Goal: Complete application form

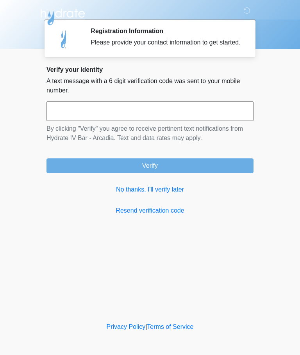
click at [171, 121] on input "text" at bounding box center [149, 111] width 207 height 20
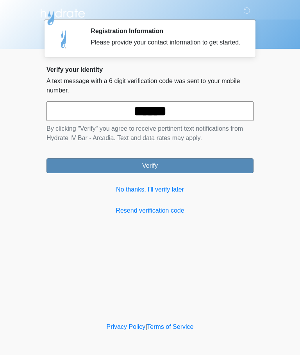
type input "******"
click at [191, 173] on button "Verify" at bounding box center [149, 165] width 207 height 15
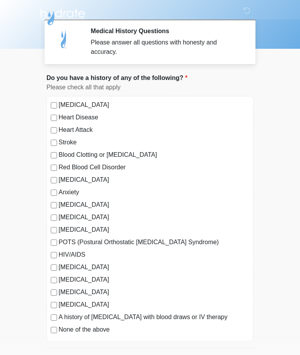
click at [105, 109] on label "High Blood Pressure" at bounding box center [154, 104] width 190 height 9
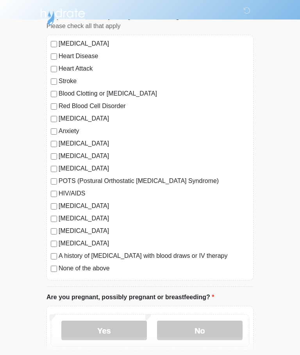
scroll to position [63, 0]
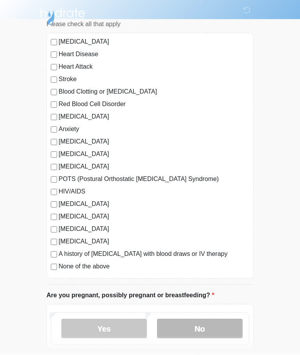
click at [212, 328] on label "No" at bounding box center [199, 329] width 85 height 20
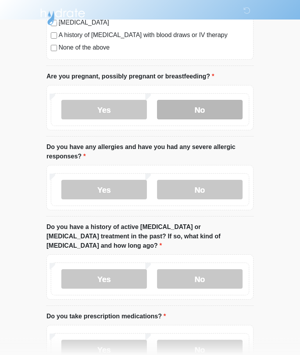
scroll to position [282, 0]
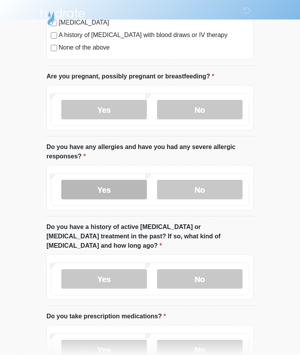
click at [121, 191] on label "Yes" at bounding box center [103, 190] width 85 height 20
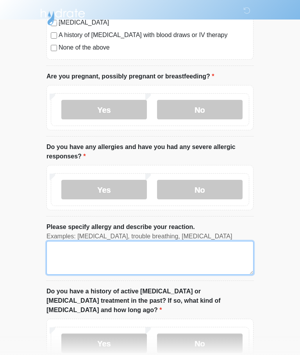
click at [172, 266] on textarea "Please specify allergy and describe your reaction." at bounding box center [149, 258] width 207 height 34
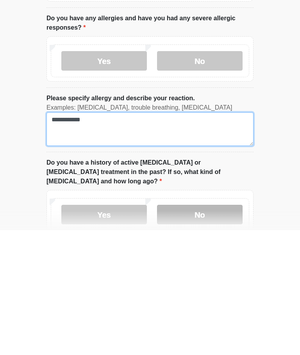
type textarea "**********"
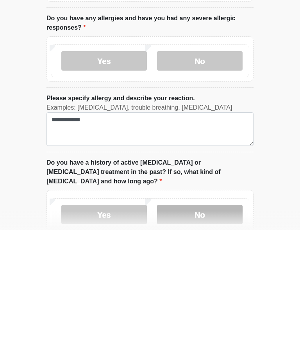
click at [214, 330] on label "No" at bounding box center [199, 340] width 85 height 20
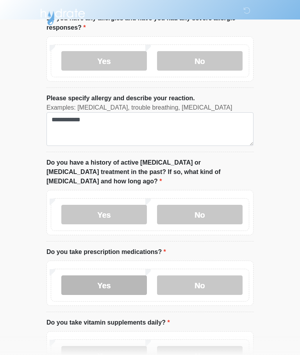
click at [119, 278] on label "Yes" at bounding box center [103, 285] width 85 height 20
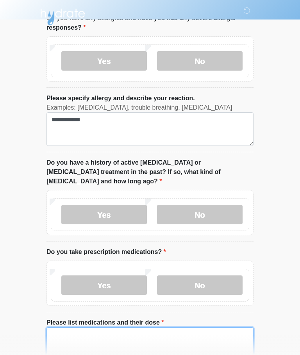
click at [137, 335] on textarea "Please list medications and their dose" at bounding box center [149, 344] width 207 height 34
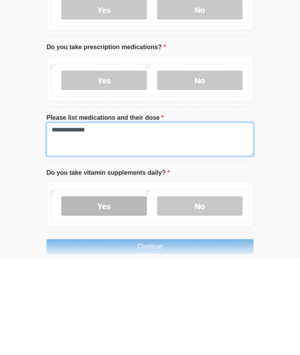
type textarea "**********"
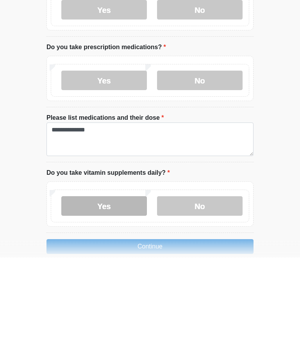
click at [118, 294] on label "Yes" at bounding box center [103, 304] width 85 height 20
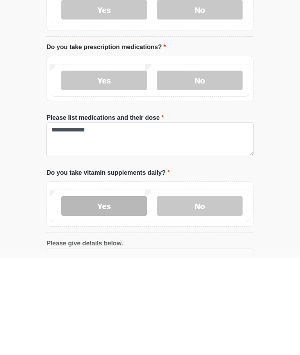
scroll to position [519, 0]
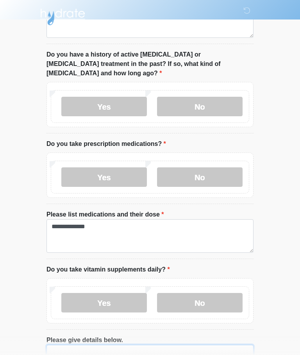
click at [134, 355] on textarea "Please give details below." at bounding box center [149, 362] width 207 height 34
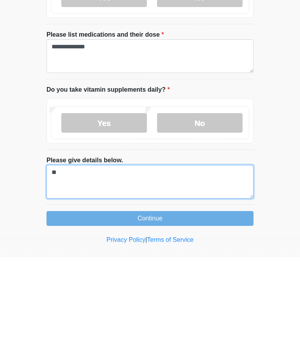
type textarea "*"
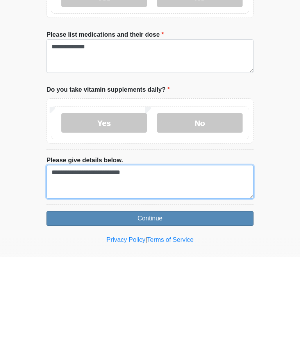
type textarea "**********"
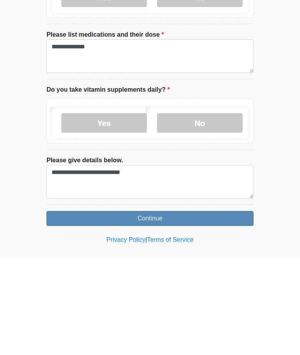
click at [191, 309] on button "Continue" at bounding box center [149, 316] width 207 height 15
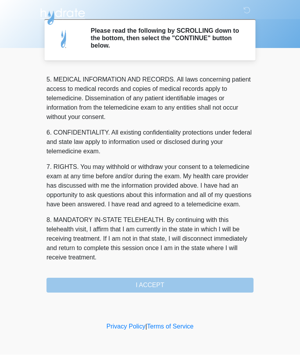
scroll to position [254, 0]
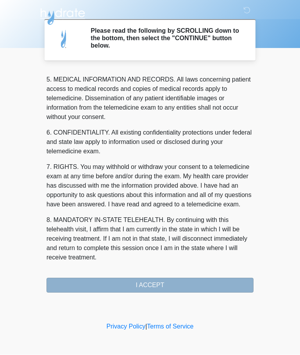
click at [208, 286] on button "I ACCEPT" at bounding box center [149, 285] width 207 height 15
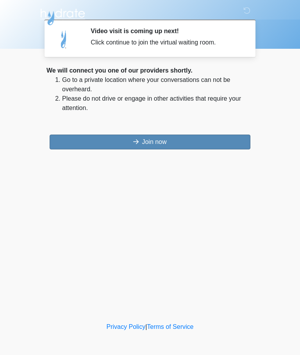
click at [202, 147] on button "Join now" at bounding box center [150, 142] width 200 height 15
